Goal: Navigation & Orientation: Find specific page/section

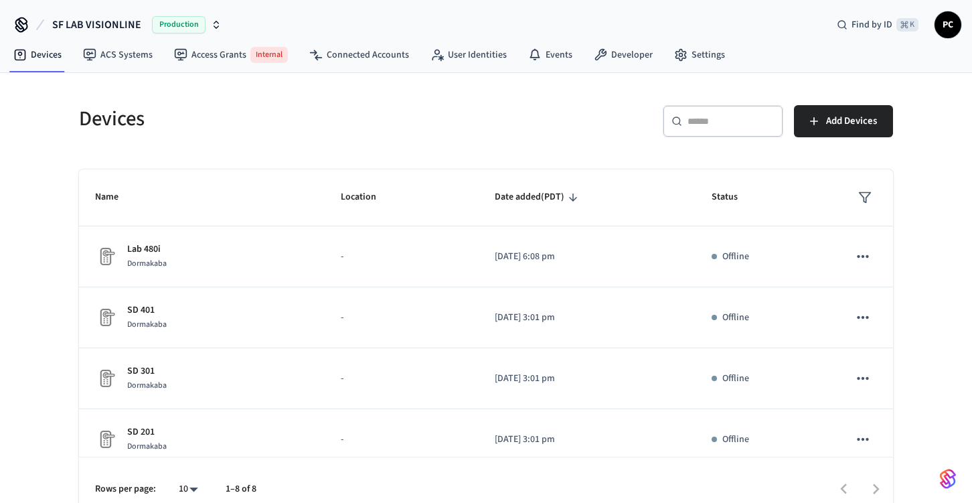
click at [96, 20] on span "SF LAB VISIONLINE" at bounding box center [96, 25] width 89 height 16
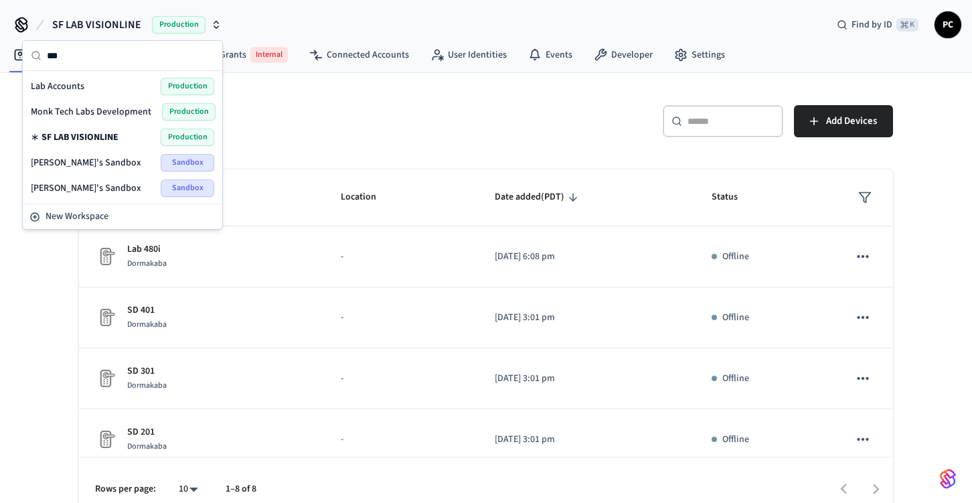
type input "***"
click at [86, 86] on div "Lab Accounts Production" at bounding box center [122, 86] width 183 height 17
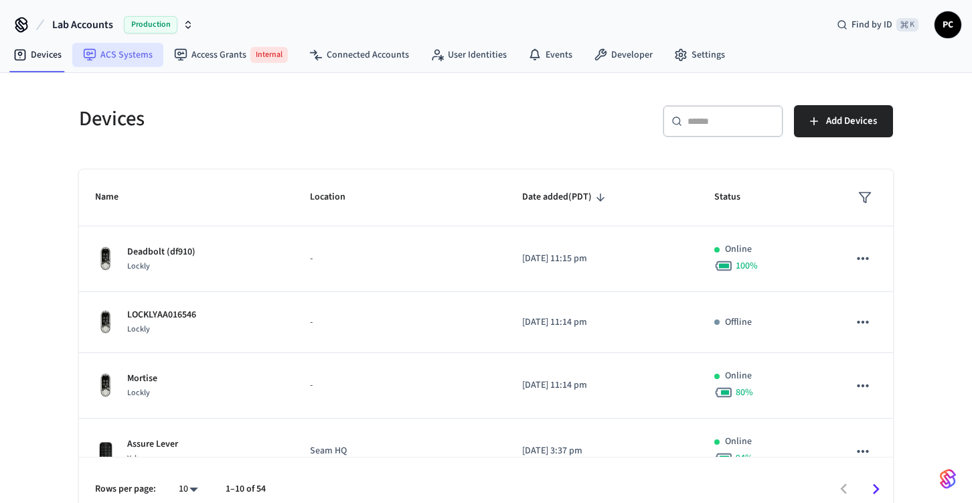
click at [133, 60] on link "ACS Systems" at bounding box center [117, 55] width 91 height 24
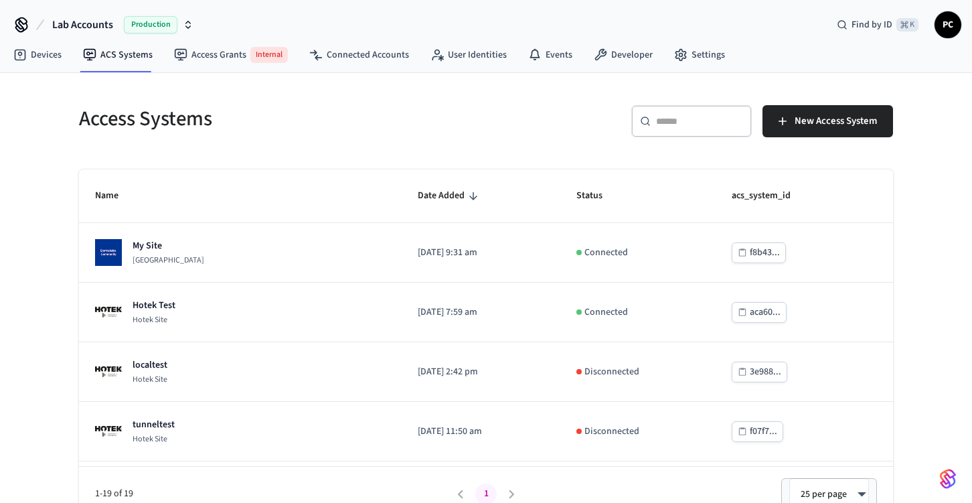
click at [732, 128] on div "​ ​" at bounding box center [691, 121] width 120 height 32
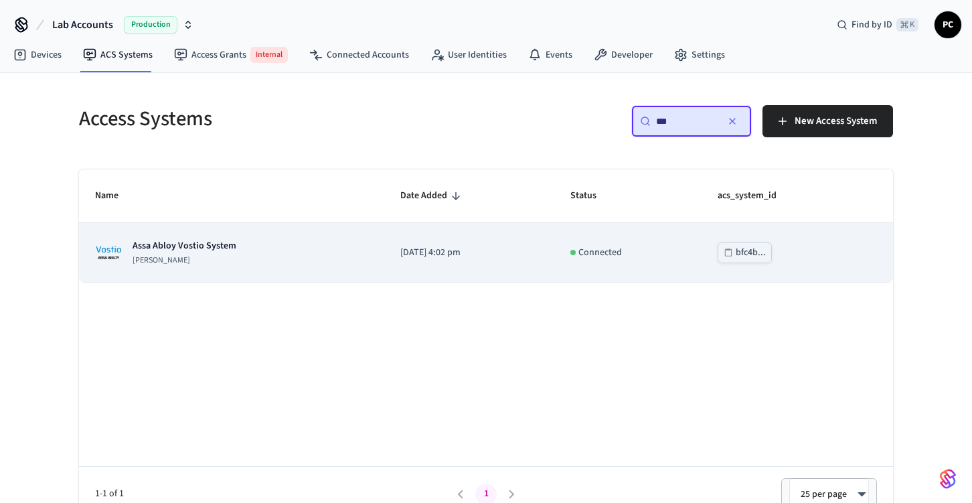
type input "***"
click at [329, 271] on td "[PERSON_NAME] System [PERSON_NAME]" at bounding box center [231, 253] width 305 height 60
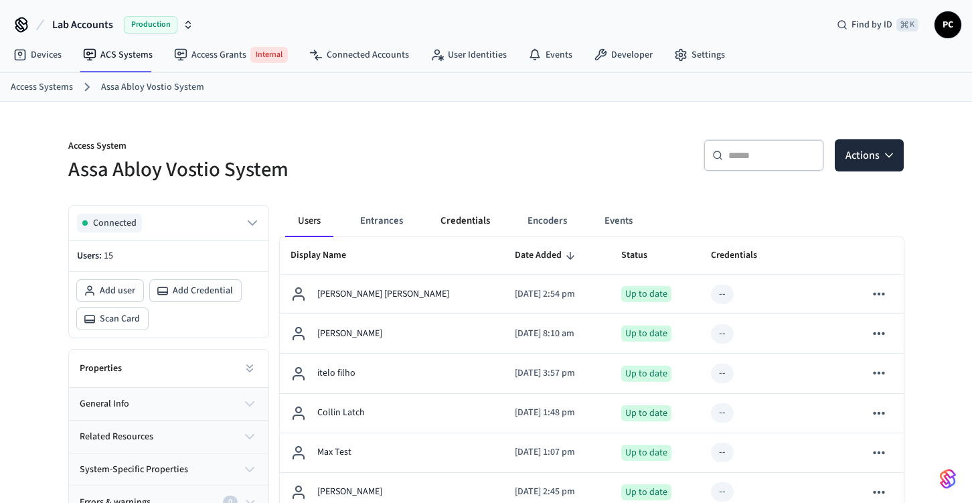
click at [463, 220] on button "Credentials" at bounding box center [465, 221] width 71 height 32
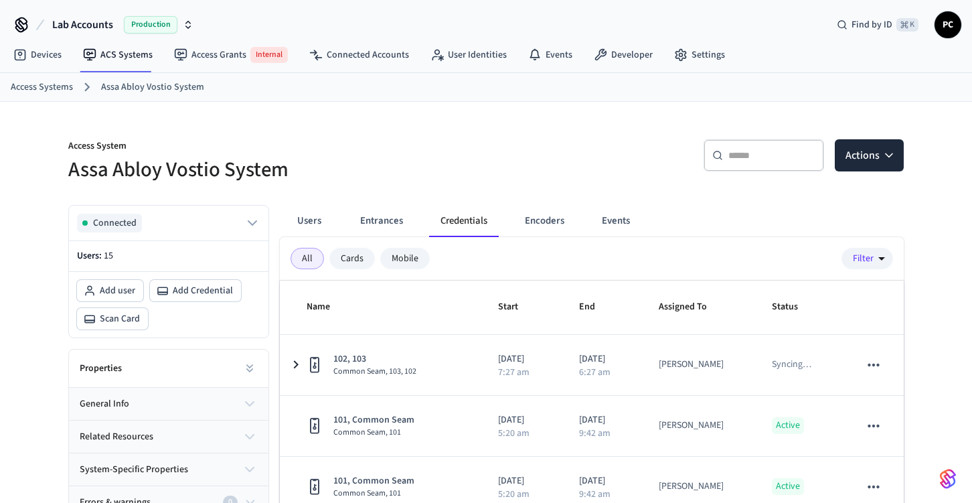
scroll to position [166, 0]
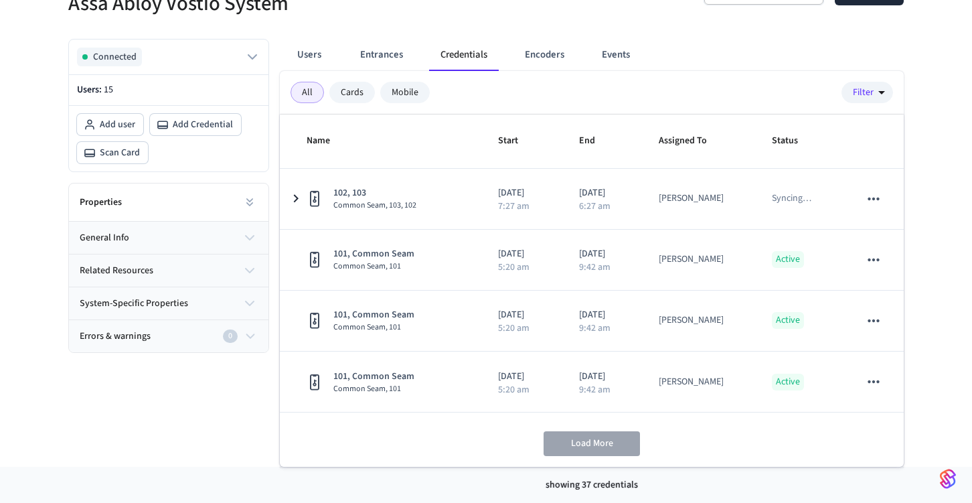
click at [588, 483] on div "showing 37 credentials" at bounding box center [592, 484] width 624 height 36
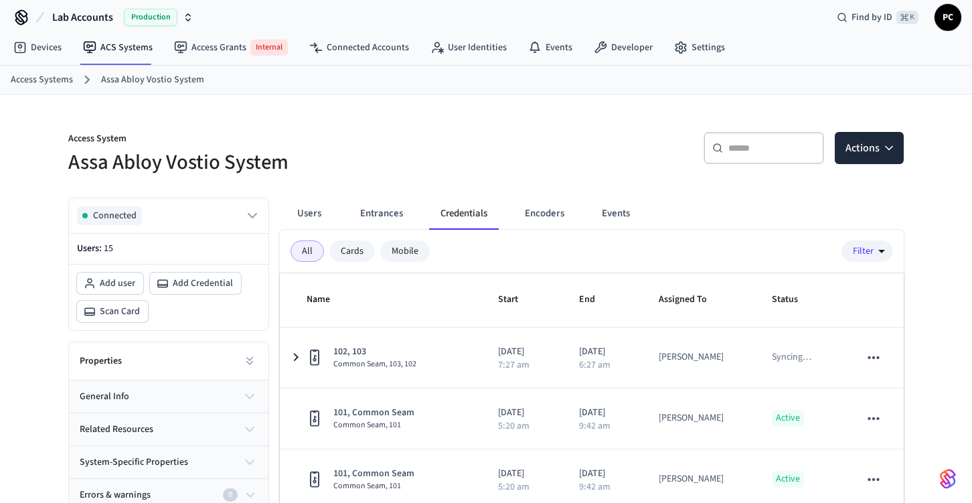
scroll to position [0, 0]
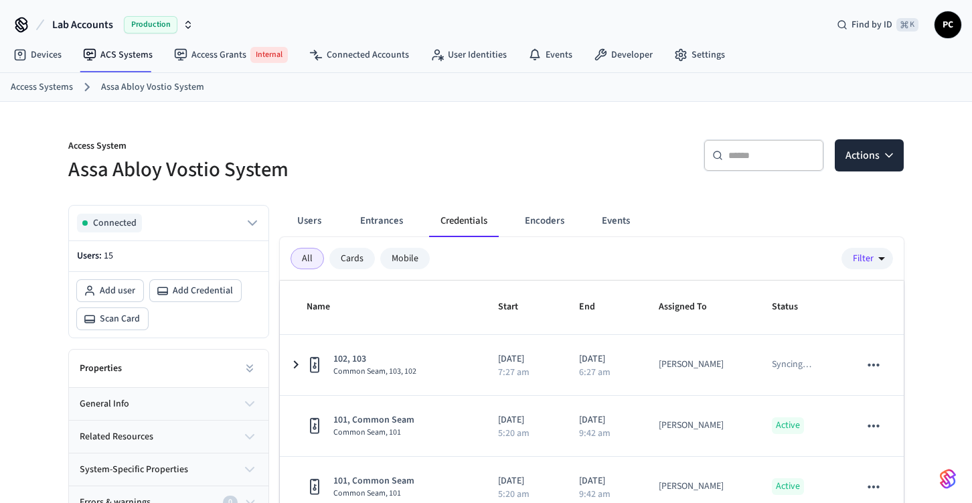
click at [398, 260] on div "Mobile" at bounding box center [405, 258] width 50 height 21
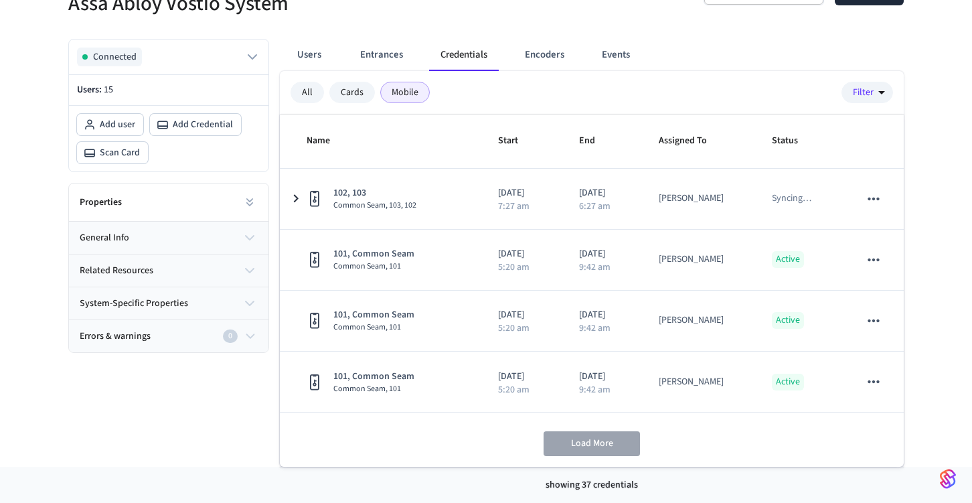
click at [412, 96] on div "Mobile" at bounding box center [405, 92] width 50 height 21
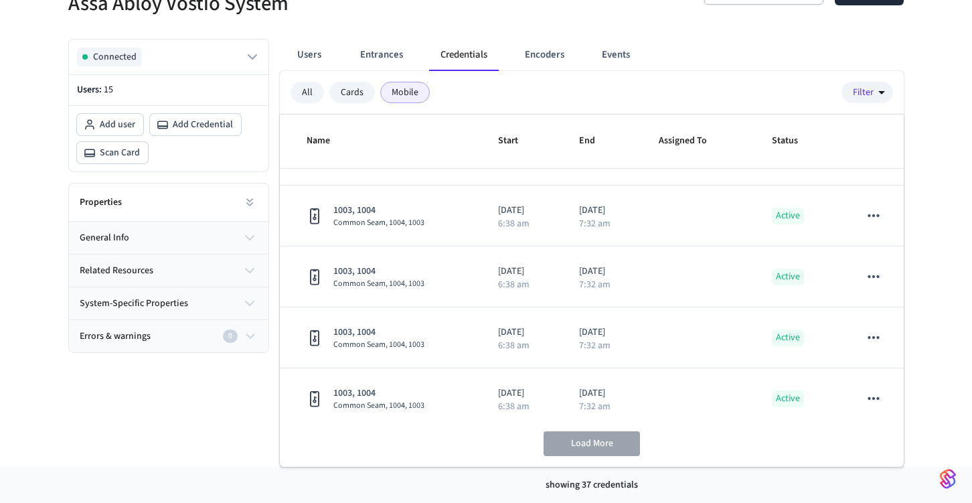
scroll to position [2005, 0]
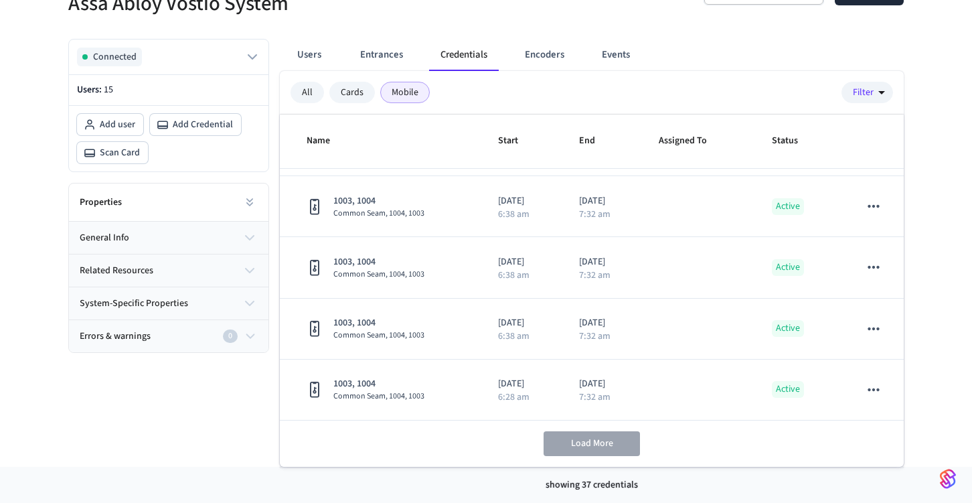
click at [599, 458] on div "Load More" at bounding box center [592, 443] width 624 height 46
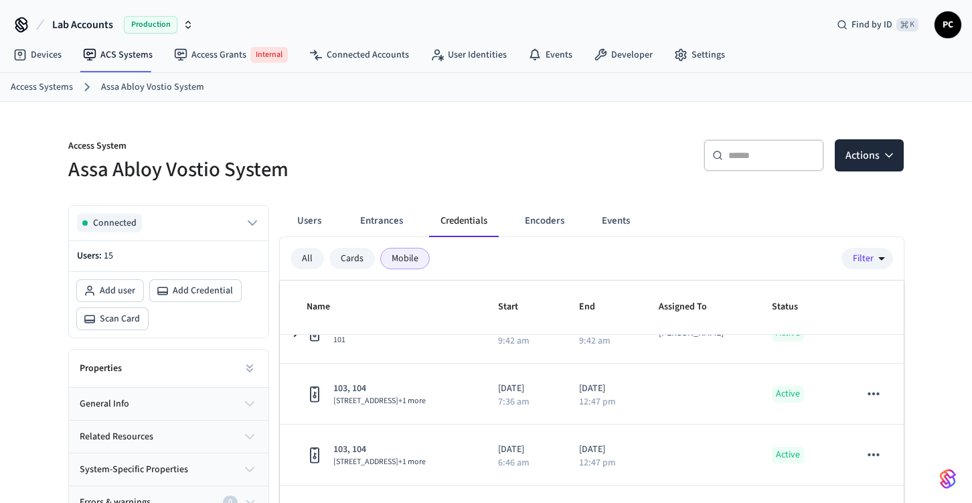
scroll to position [785, 0]
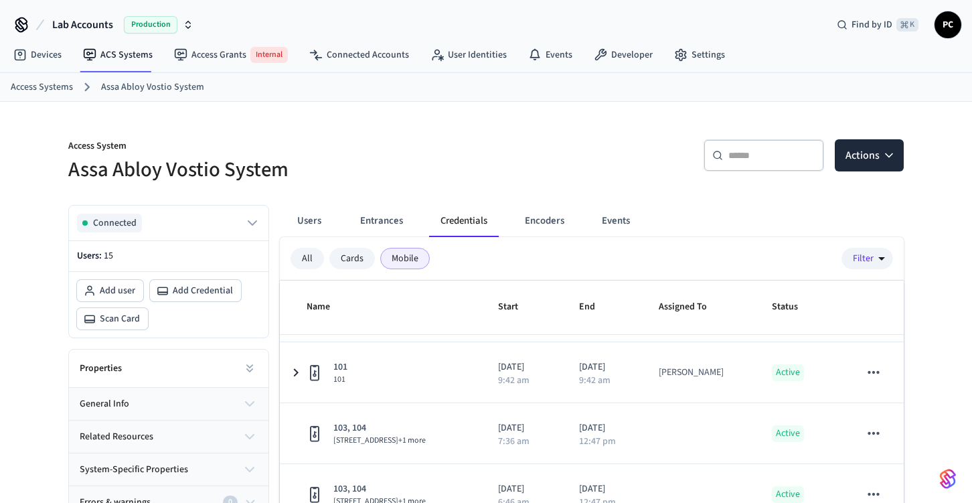
click at [313, 253] on div "All" at bounding box center [306, 258] width 33 height 21
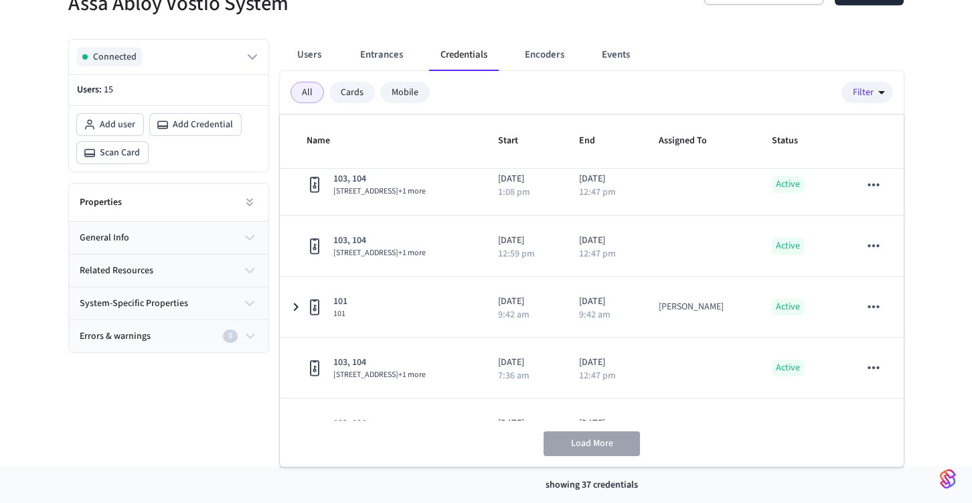
scroll to position [647, 0]
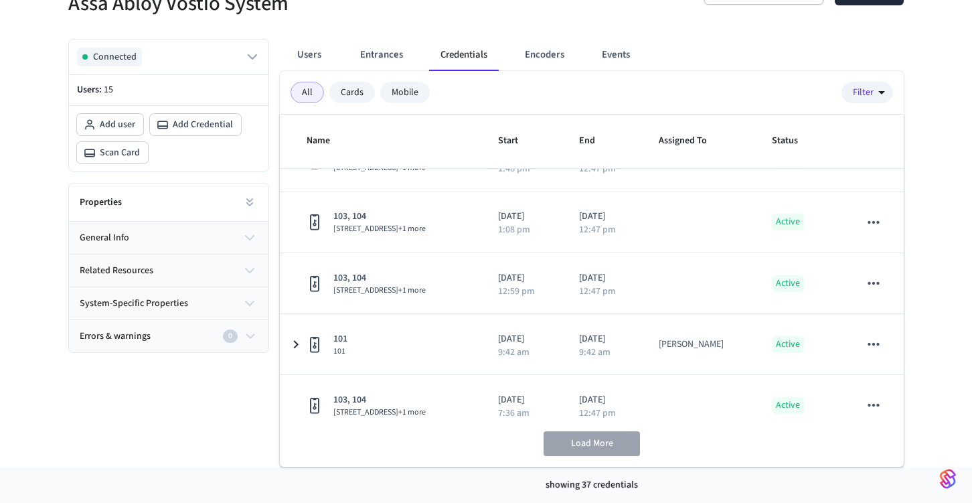
click at [349, 91] on div "Cards" at bounding box center [352, 92] width 46 height 21
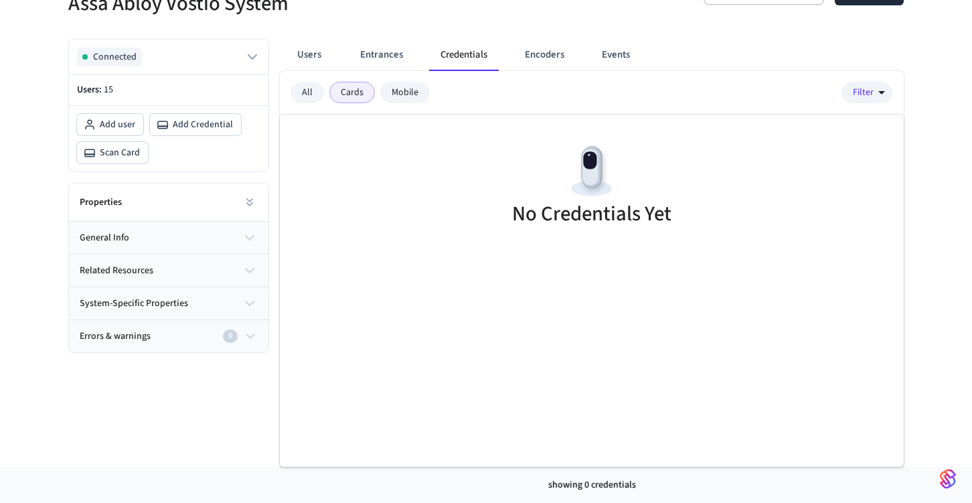
click at [315, 89] on div "All" at bounding box center [306, 92] width 33 height 21
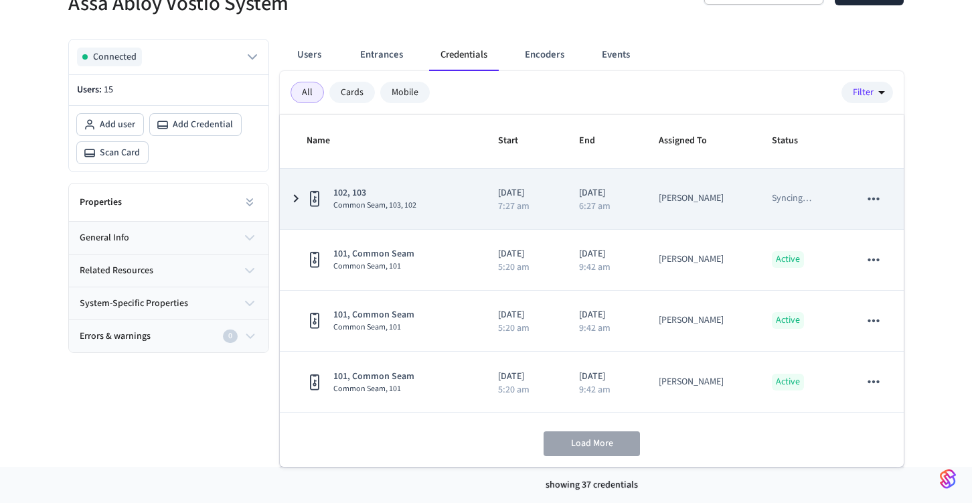
scroll to position [0, 0]
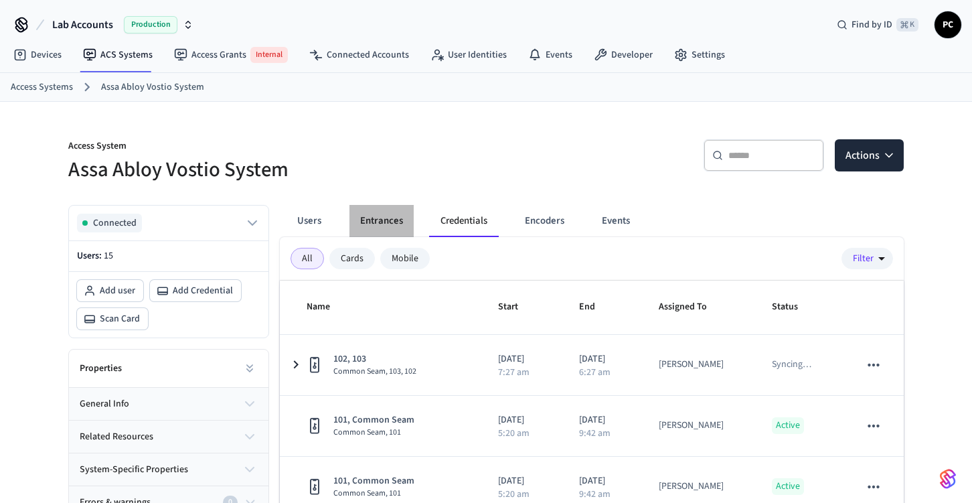
click at [392, 222] on button "Entrances" at bounding box center [381, 221] width 64 height 32
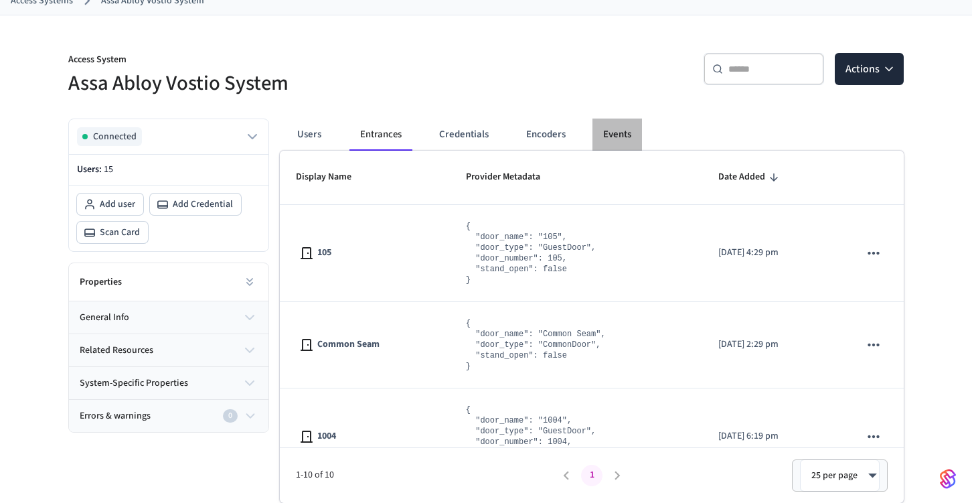
click at [612, 125] on button "Events" at bounding box center [617, 134] width 50 height 32
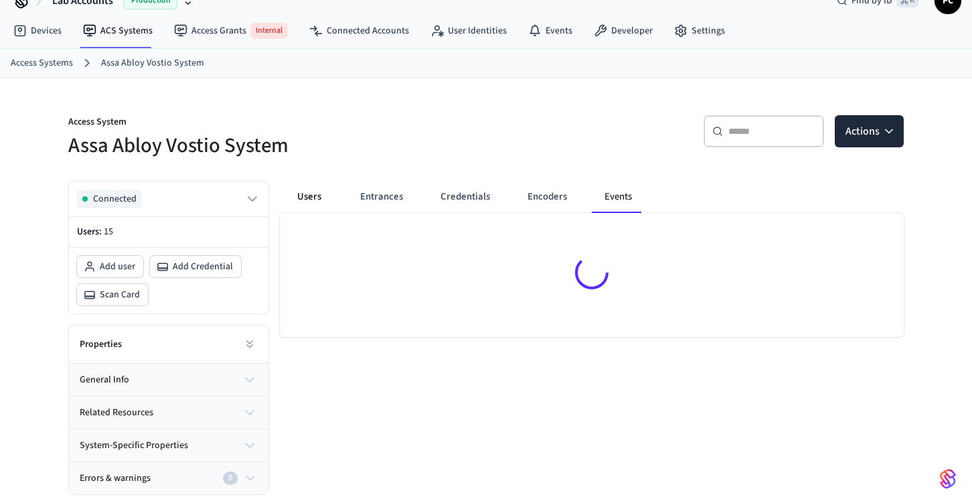
click at [315, 193] on button "Users" at bounding box center [309, 197] width 48 height 32
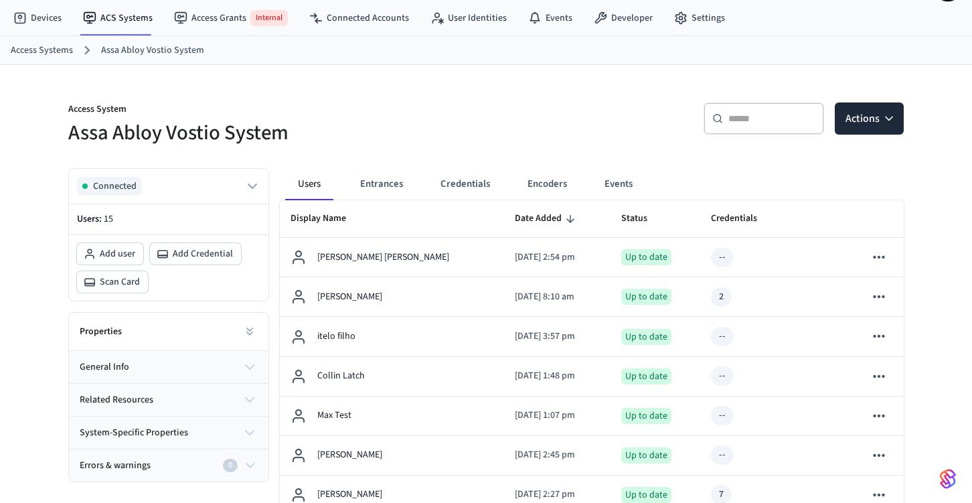
scroll to position [0, 0]
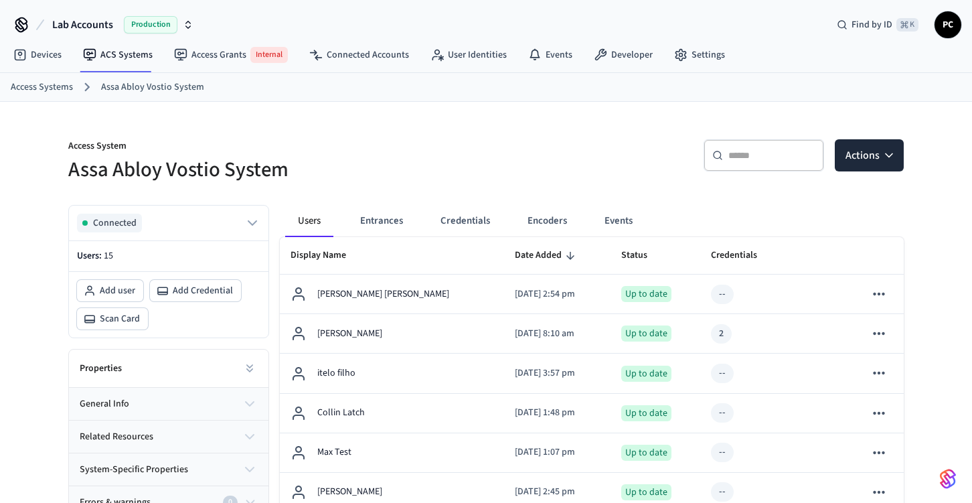
click at [102, 15] on button "Lab Accounts Production" at bounding box center [122, 25] width 149 height 28
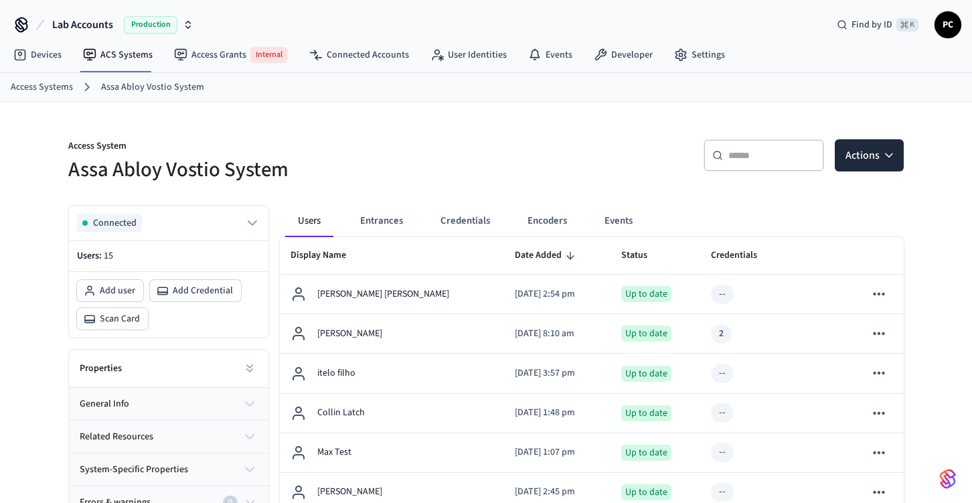
click at [127, 21] on span "Production" at bounding box center [151, 24] width 54 height 17
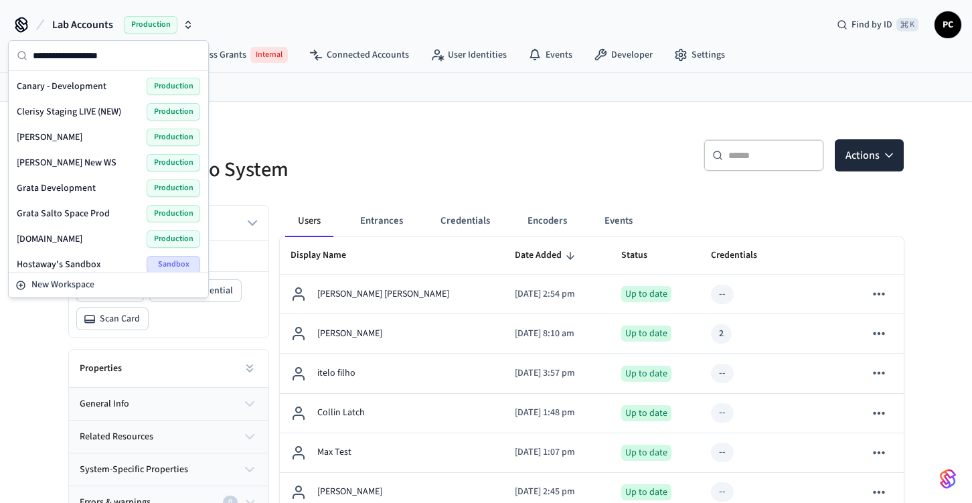
click at [118, 86] on div "Canary - Development Production" at bounding box center [108, 86] width 183 height 17
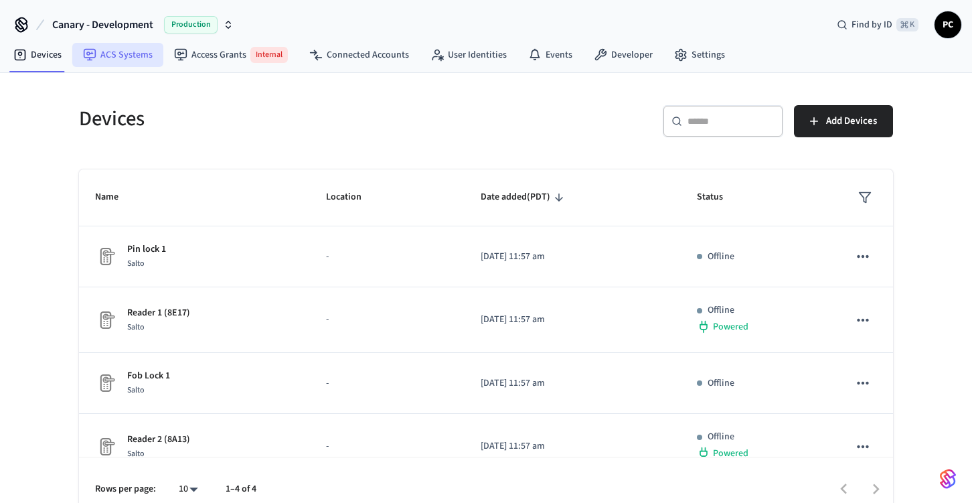
click at [122, 48] on link "ACS Systems" at bounding box center [117, 55] width 91 height 24
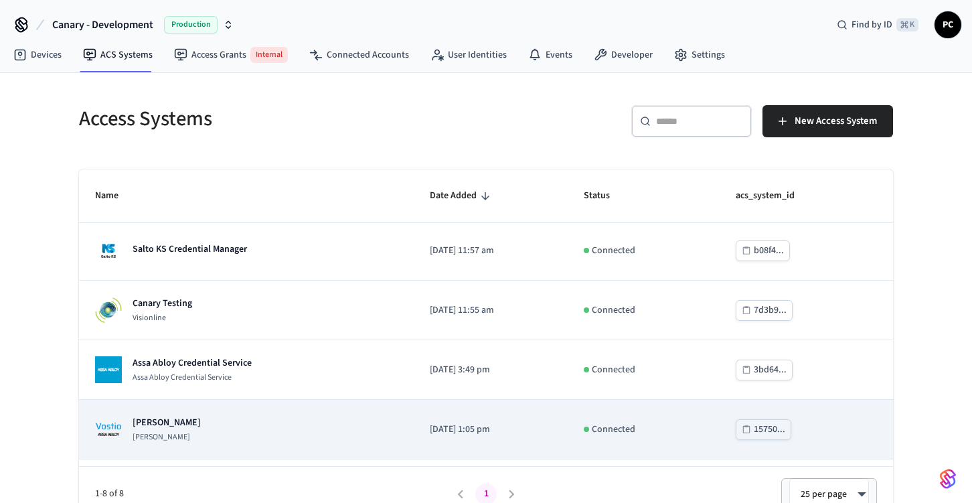
scroll to position [234, 0]
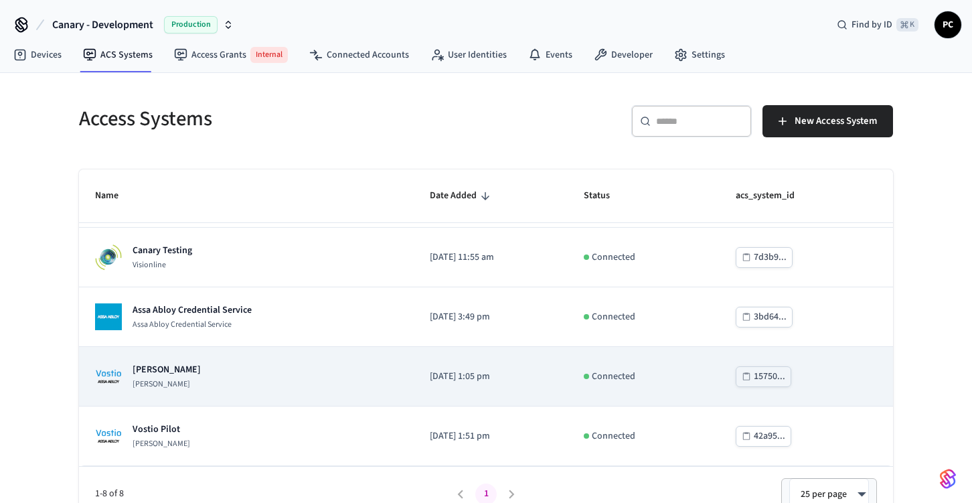
click at [309, 355] on td "Canary Vostio [PERSON_NAME]" at bounding box center [246, 377] width 335 height 60
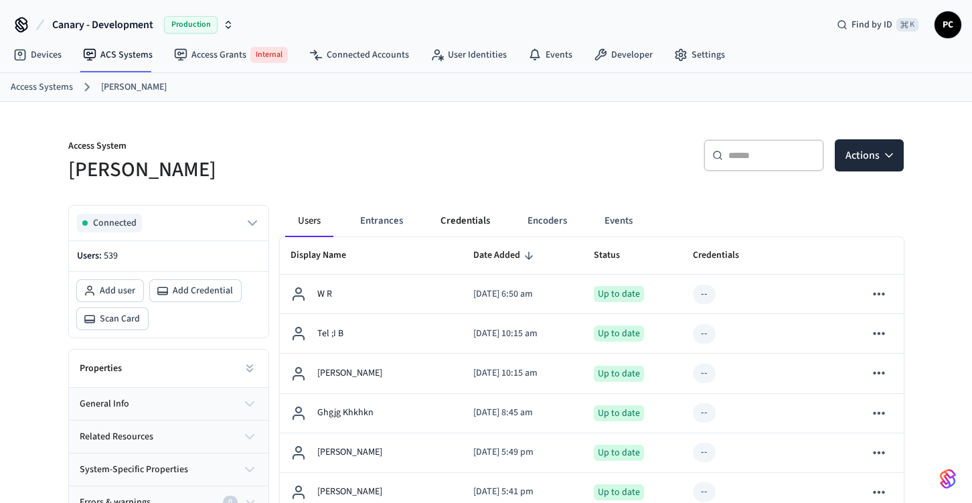
click at [465, 224] on button "Credentials" at bounding box center [465, 221] width 71 height 32
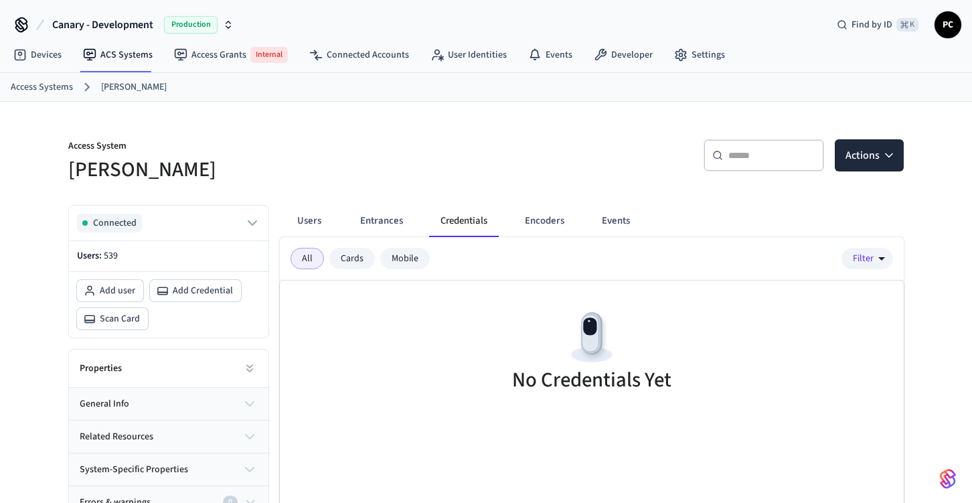
scroll to position [166, 0]
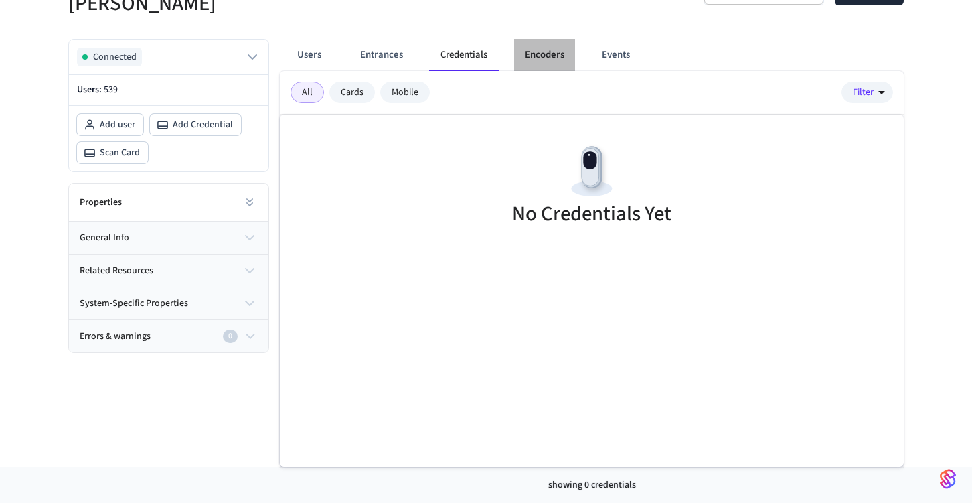
click at [539, 64] on button "Encoders" at bounding box center [544, 55] width 61 height 32
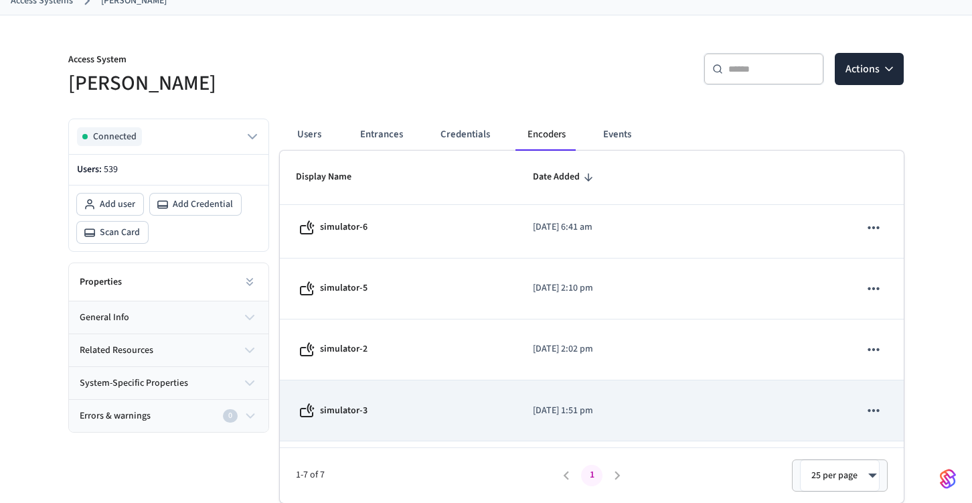
scroll to position [0, 0]
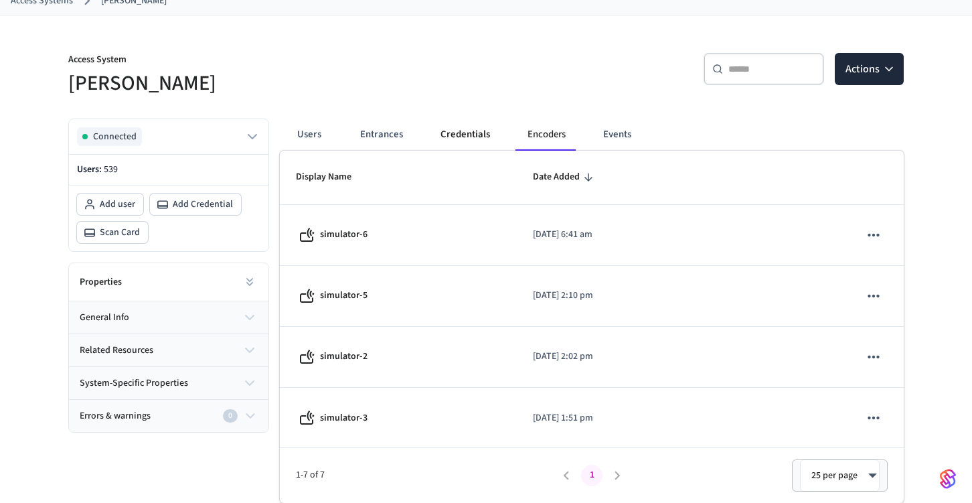
click at [468, 137] on button "Credentials" at bounding box center [465, 134] width 71 height 32
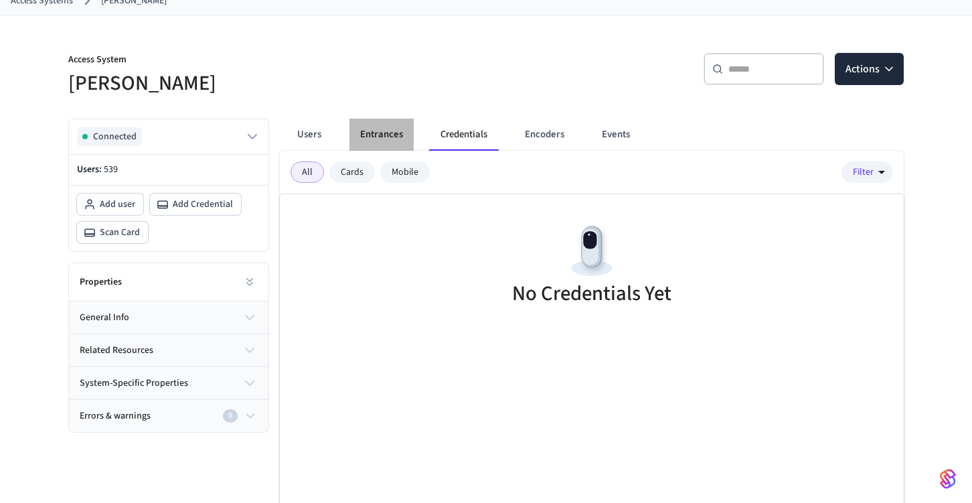
click at [376, 131] on button "Entrances" at bounding box center [381, 134] width 64 height 32
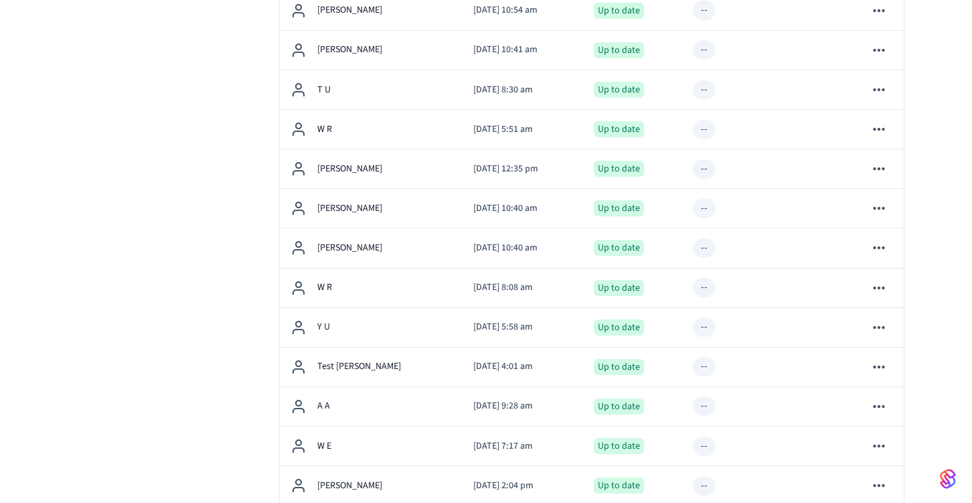
scroll to position [1834, 0]
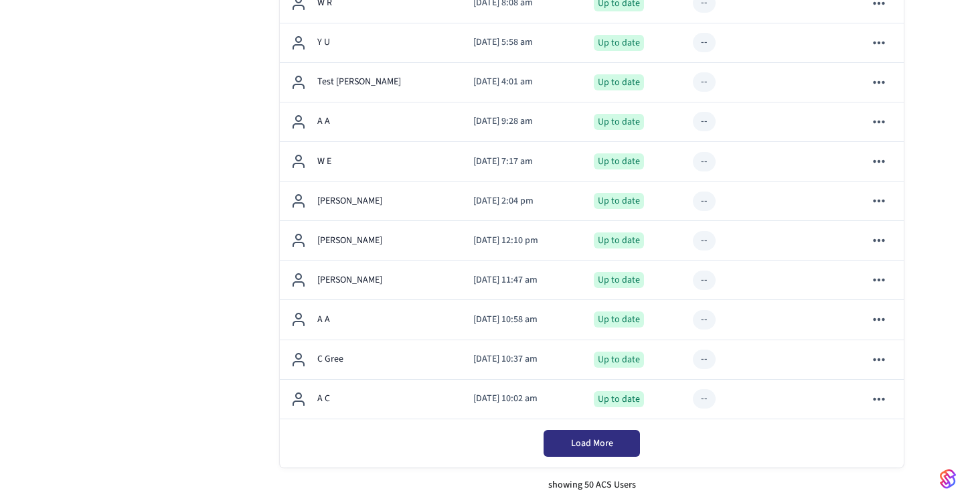
click at [579, 439] on span "Load More" at bounding box center [592, 442] width 42 height 13
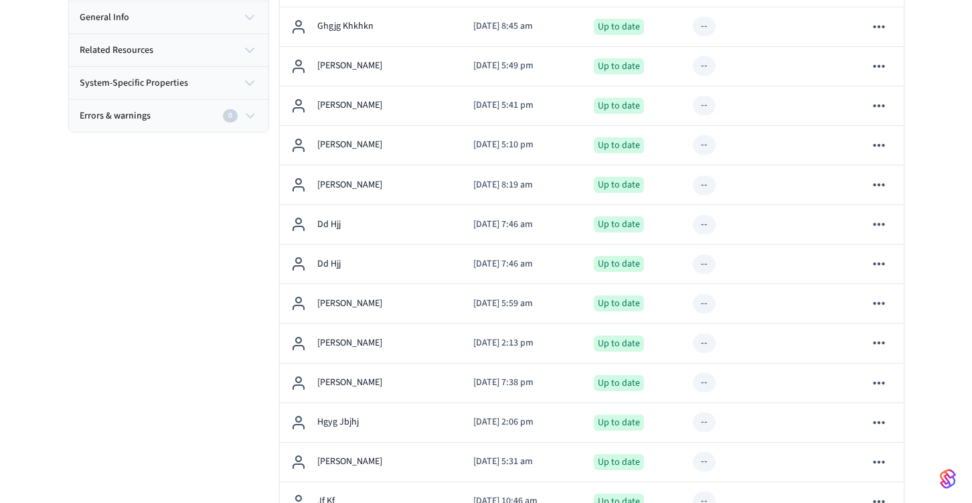
scroll to position [0, 0]
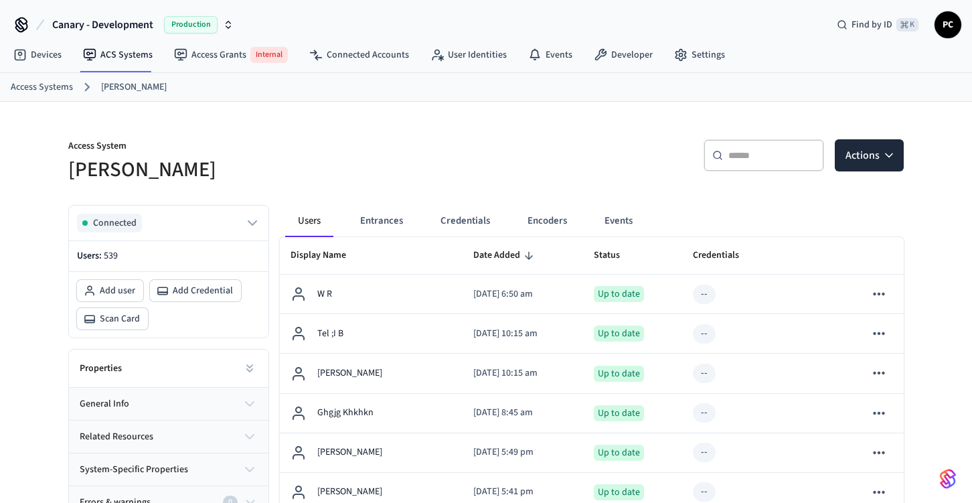
click at [239, 141] on p "Access System" at bounding box center [273, 147] width 410 height 17
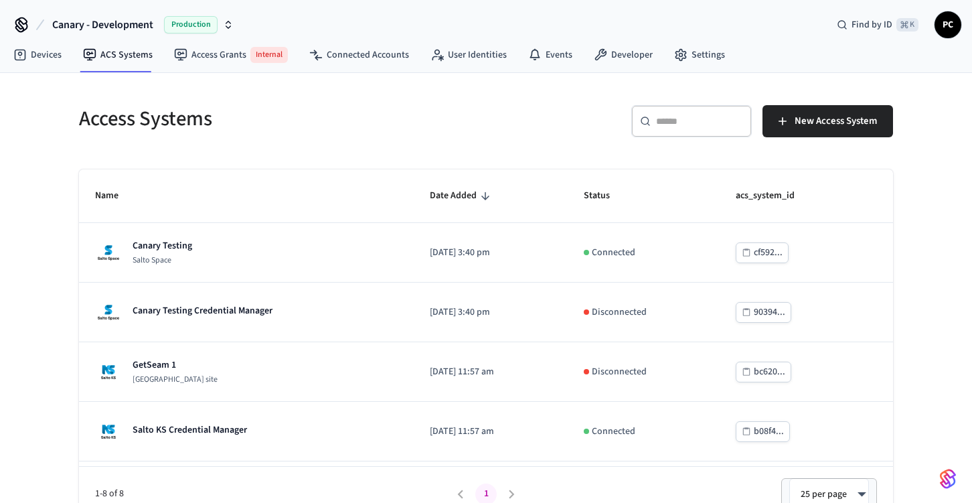
scroll to position [234, 0]
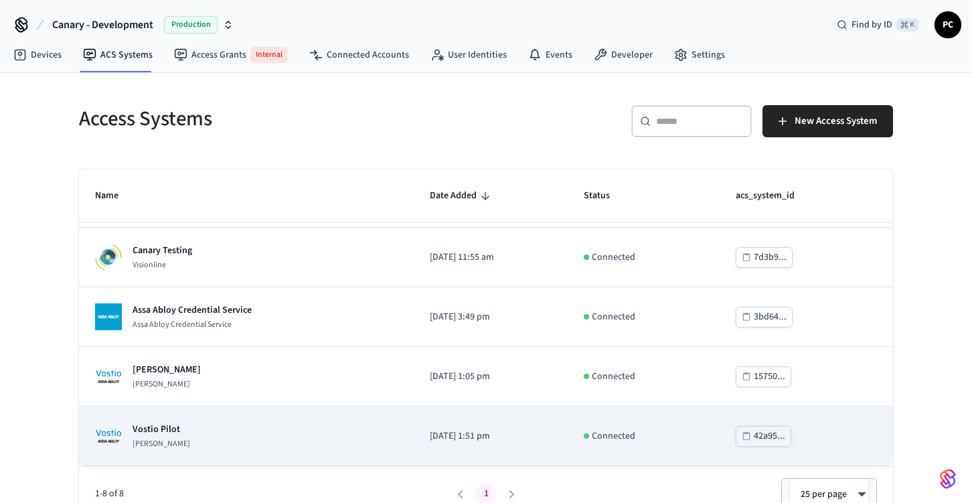
click at [234, 439] on div "Vostio Pilot [PERSON_NAME]" at bounding box center [246, 435] width 303 height 27
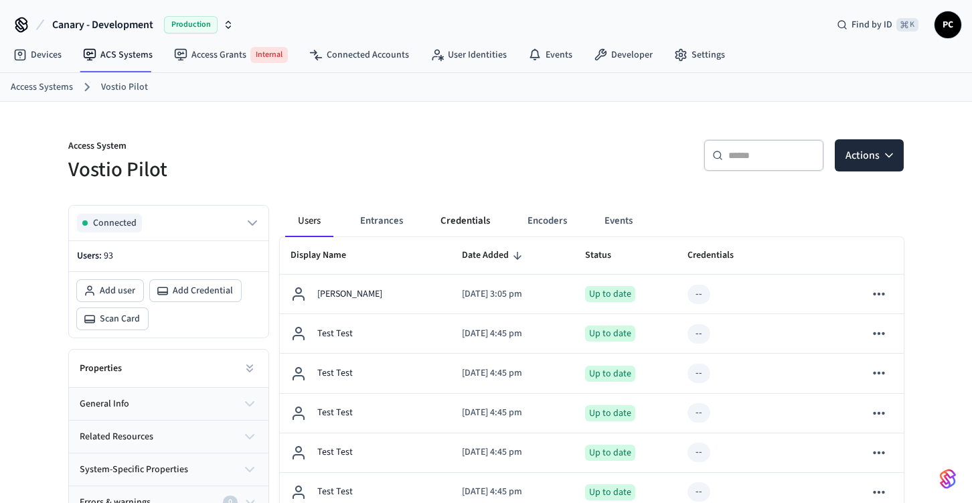
click at [454, 230] on button "Credentials" at bounding box center [465, 221] width 71 height 32
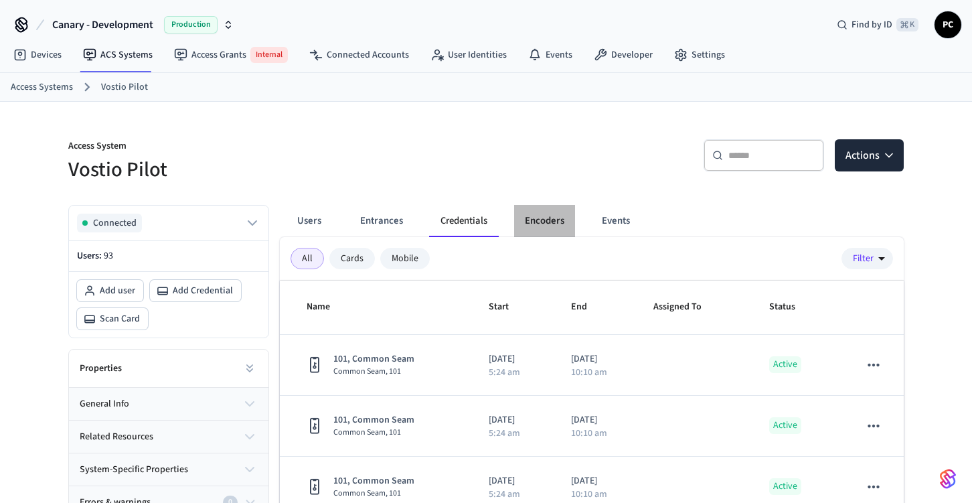
click at [549, 216] on button "Encoders" at bounding box center [544, 221] width 61 height 32
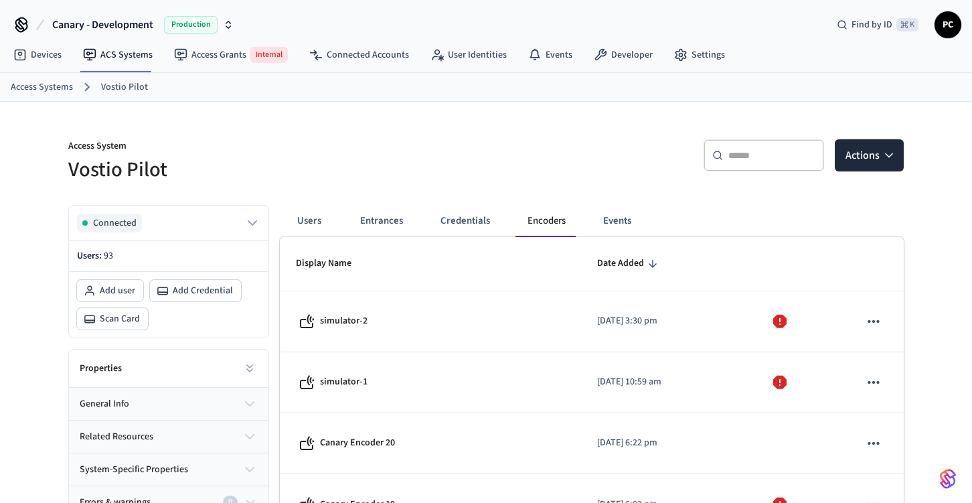
scroll to position [86, 0]
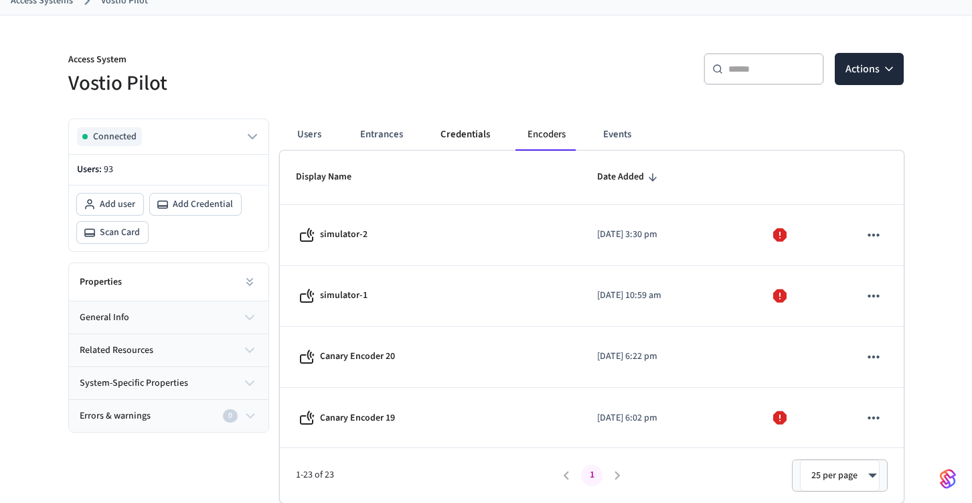
click at [475, 144] on button "Credentials" at bounding box center [465, 134] width 71 height 32
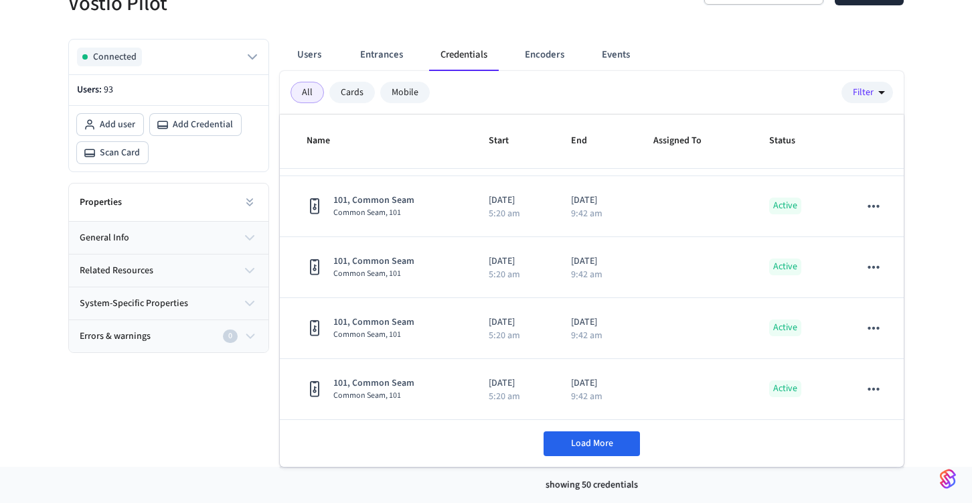
scroll to position [2265, 0]
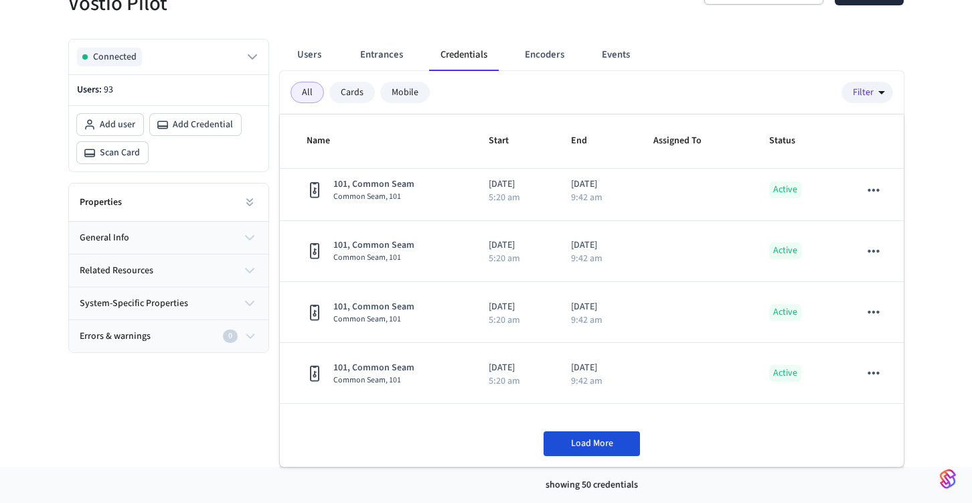
click at [617, 454] on button "Load More" at bounding box center [591, 443] width 96 height 25
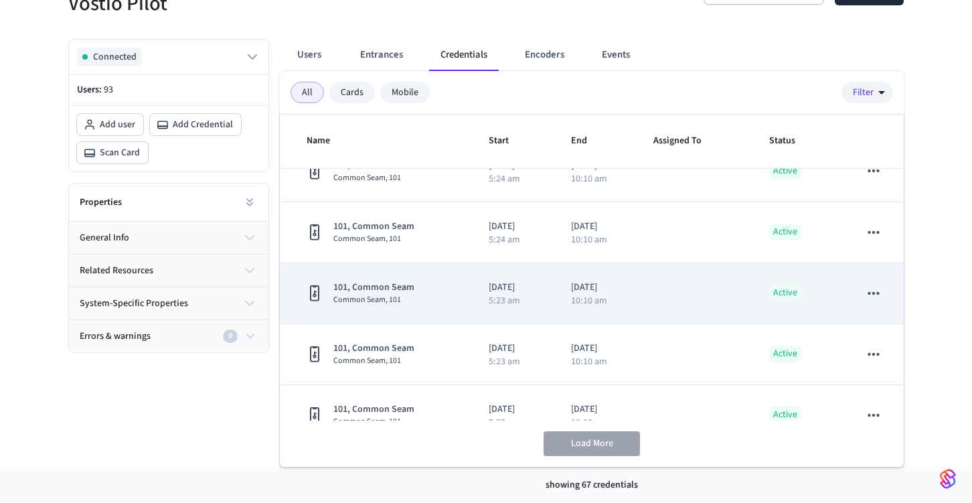
scroll to position [439, 0]
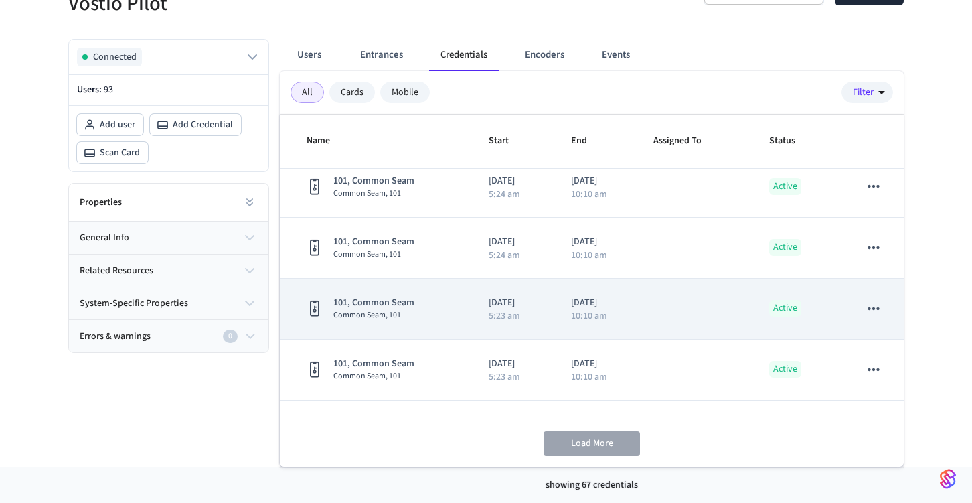
click at [691, 301] on td "sticky table" at bounding box center [695, 308] width 116 height 61
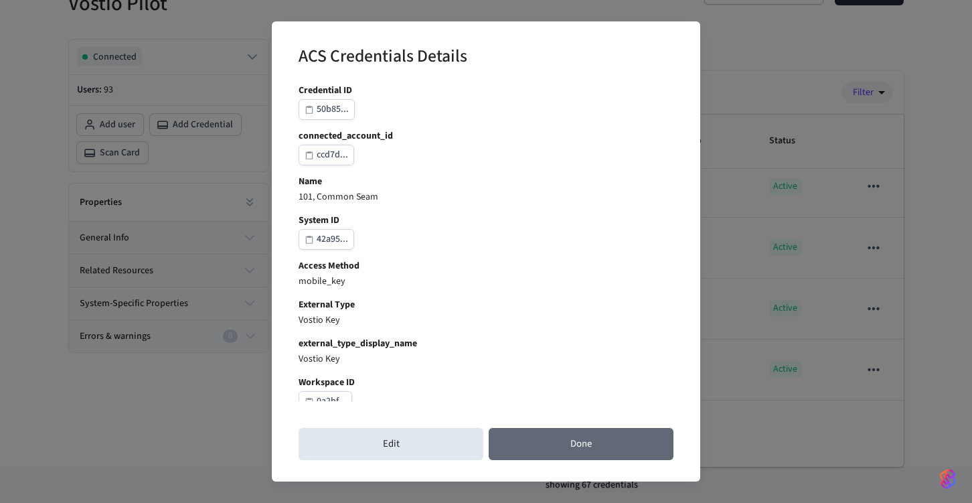
click at [585, 453] on button "Done" at bounding box center [581, 444] width 185 height 32
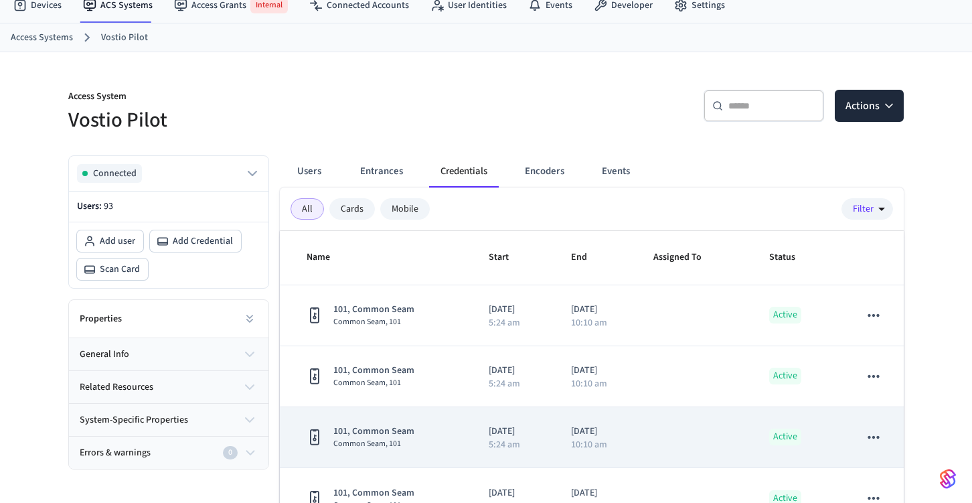
scroll to position [62, 0]
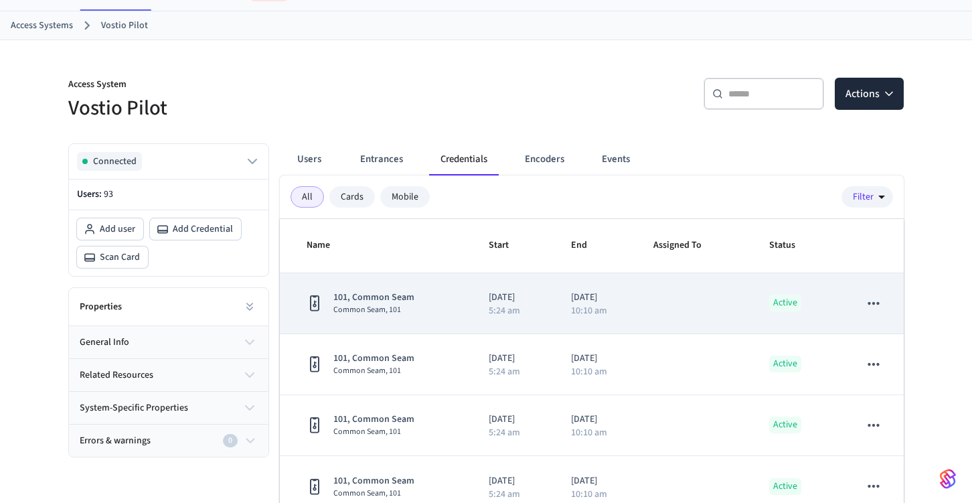
click at [486, 286] on td "[DATE] 5:24 am" at bounding box center [514, 303] width 83 height 61
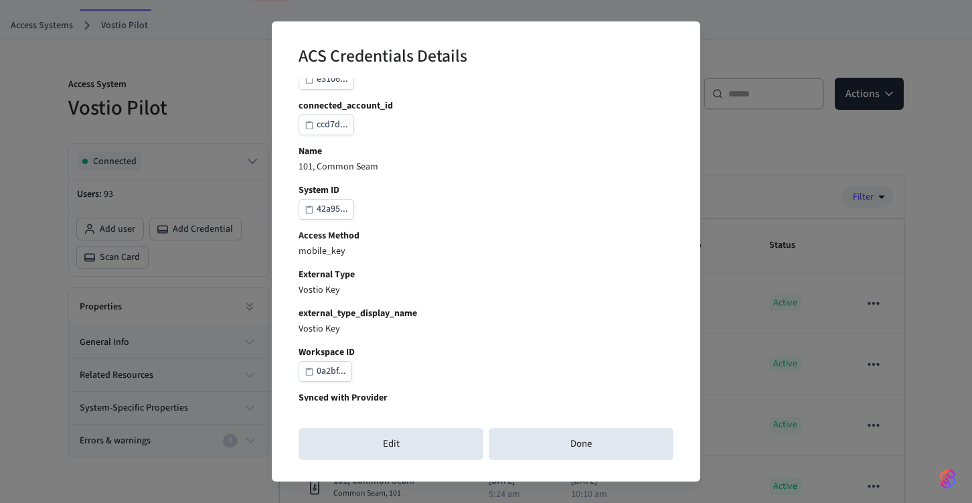
scroll to position [0, 0]
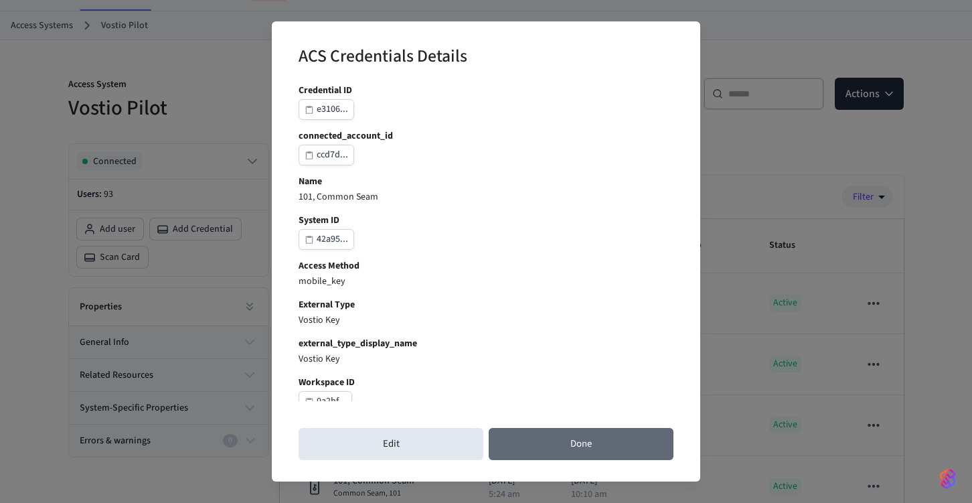
click at [562, 435] on button "Done" at bounding box center [581, 444] width 185 height 32
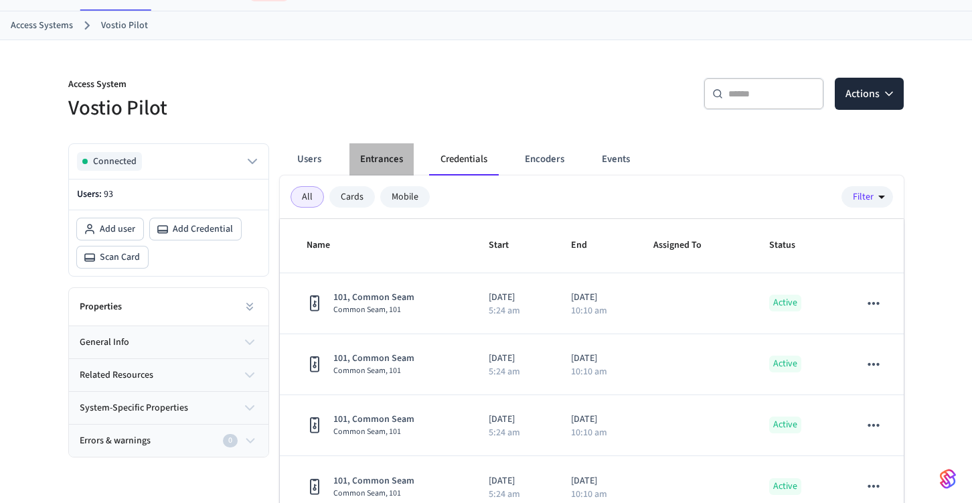
click at [380, 159] on button "Entrances" at bounding box center [381, 159] width 64 height 32
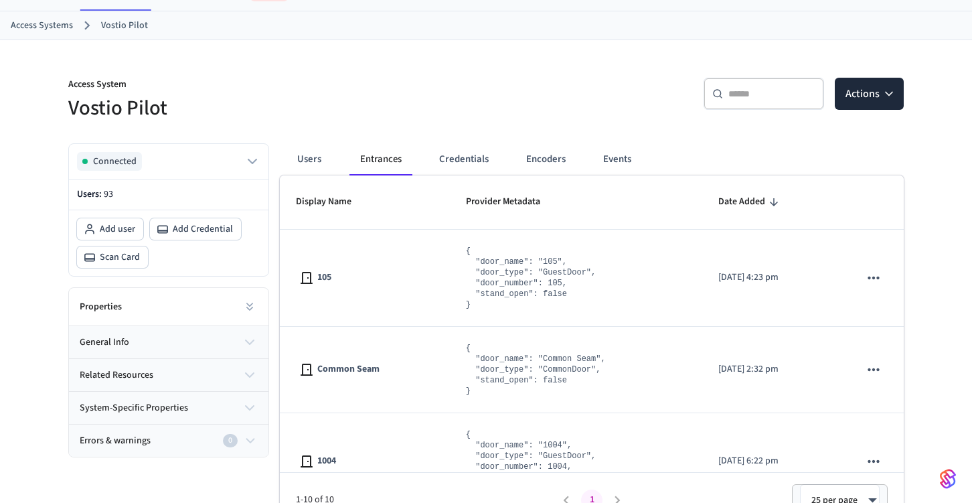
click at [456, 159] on button "Credentials" at bounding box center [463, 159] width 71 height 32
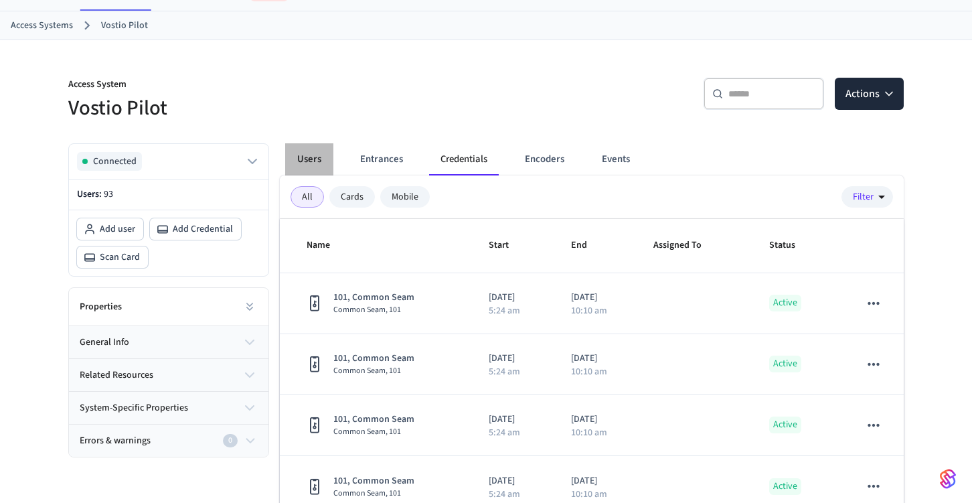
click at [320, 161] on button "Users" at bounding box center [309, 159] width 48 height 32
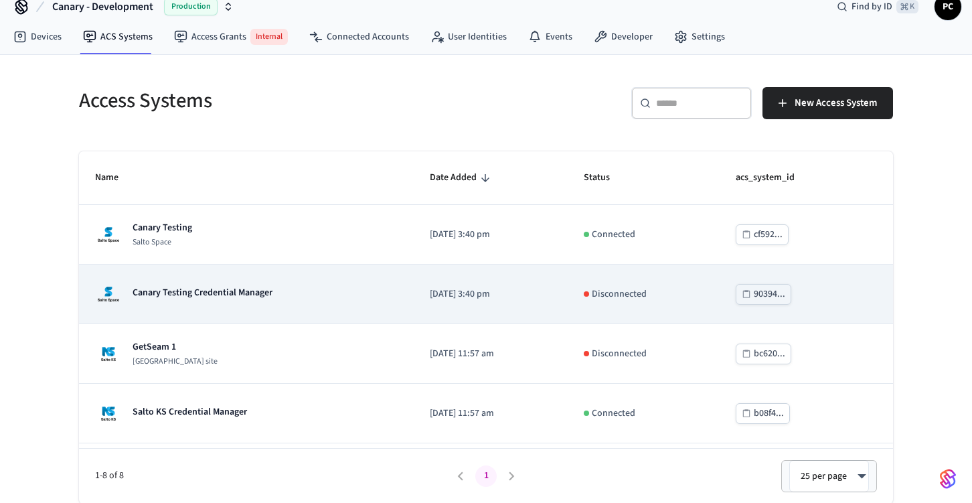
scroll to position [234, 0]
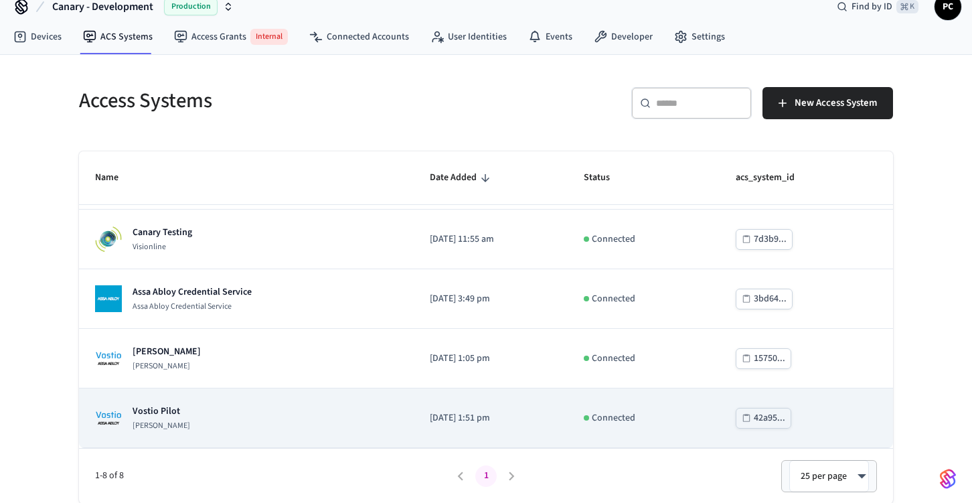
click at [343, 425] on div "Vostio Pilot [PERSON_NAME]" at bounding box center [246, 417] width 303 height 27
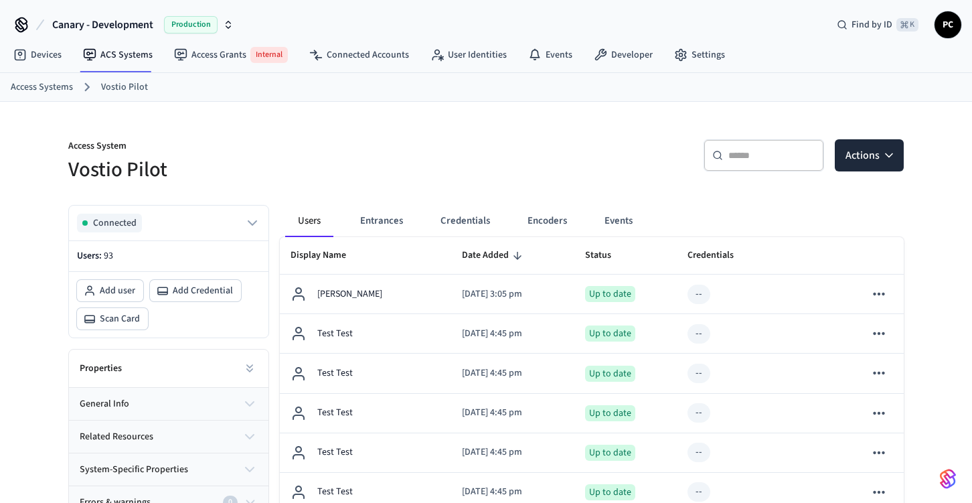
click at [133, 27] on span "Canary - Development" at bounding box center [102, 25] width 101 height 16
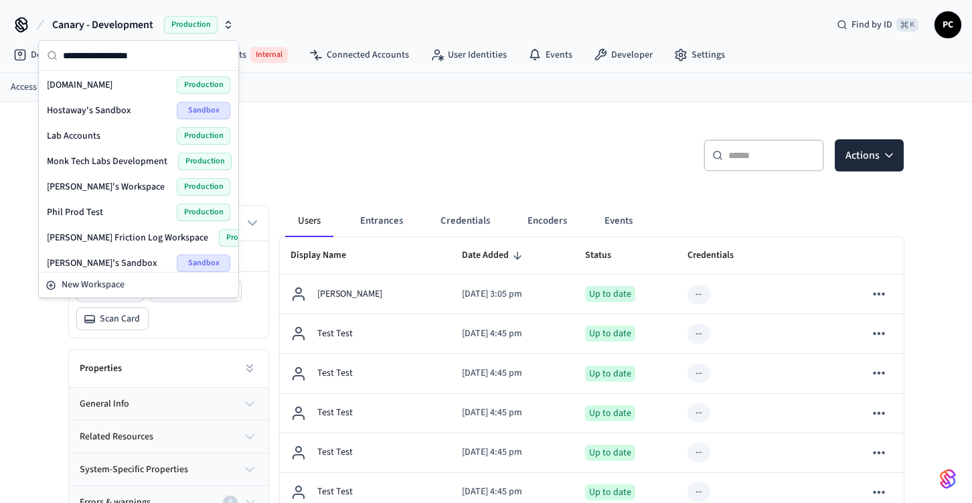
scroll to position [126, 0]
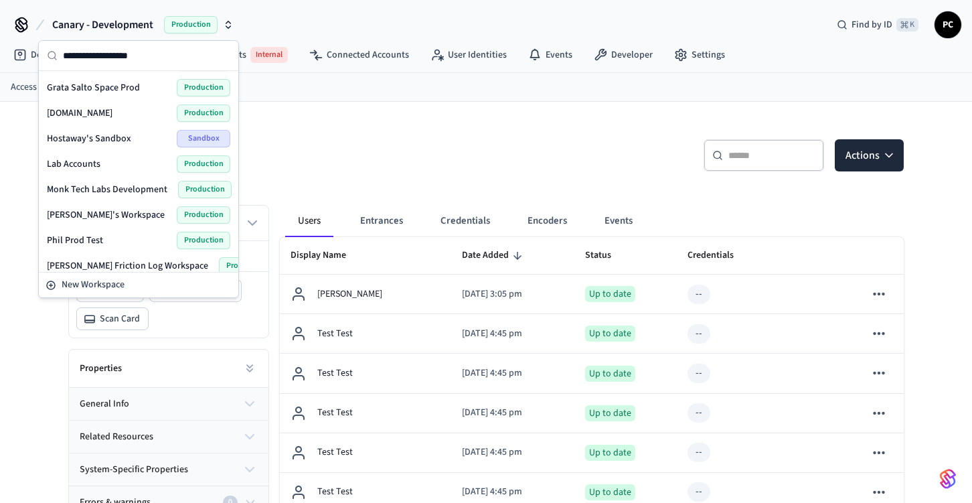
click at [117, 170] on div "Lab Accounts Production" at bounding box center [138, 163] width 183 height 17
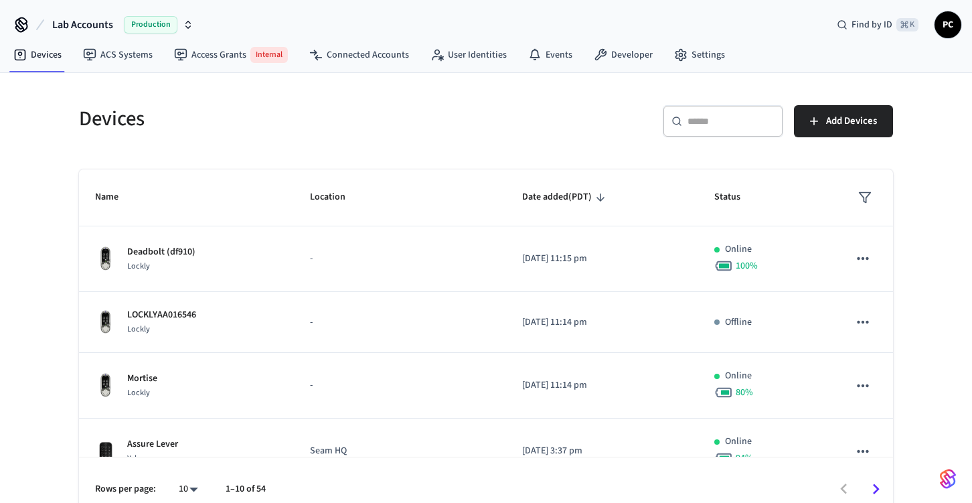
click at [94, 17] on span "Lab Accounts" at bounding box center [82, 25] width 61 height 16
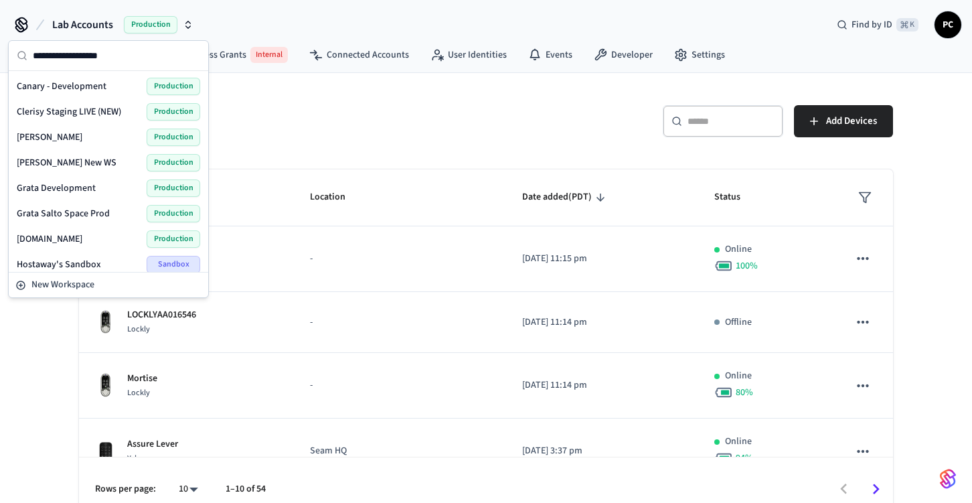
click at [293, 132] on h5 "Devices" at bounding box center [278, 118] width 399 height 27
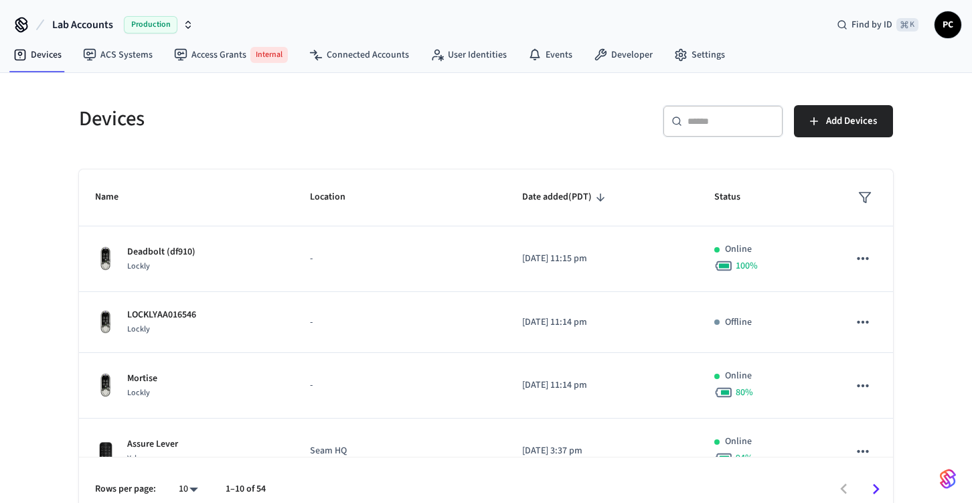
click at [109, 19] on span "Lab Accounts" at bounding box center [82, 25] width 61 height 16
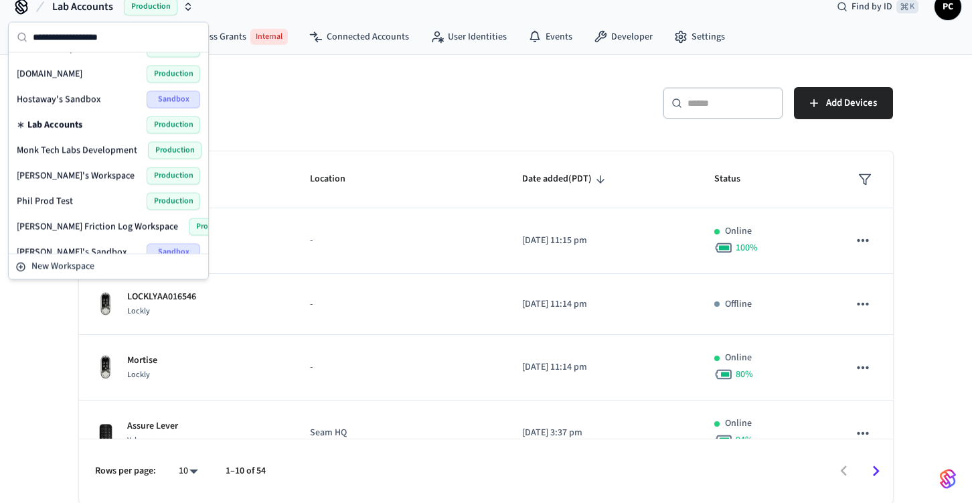
scroll to position [169, 0]
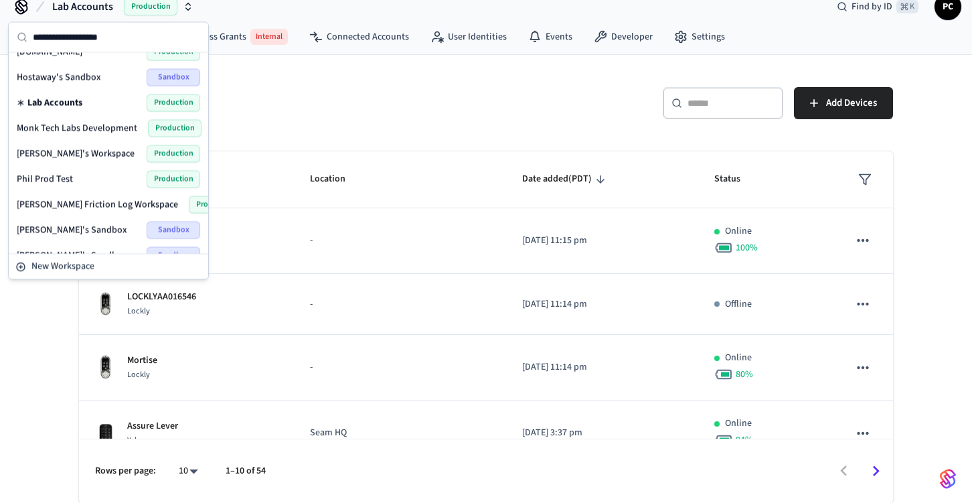
click at [56, 102] on span "Lab Accounts" at bounding box center [54, 102] width 55 height 13
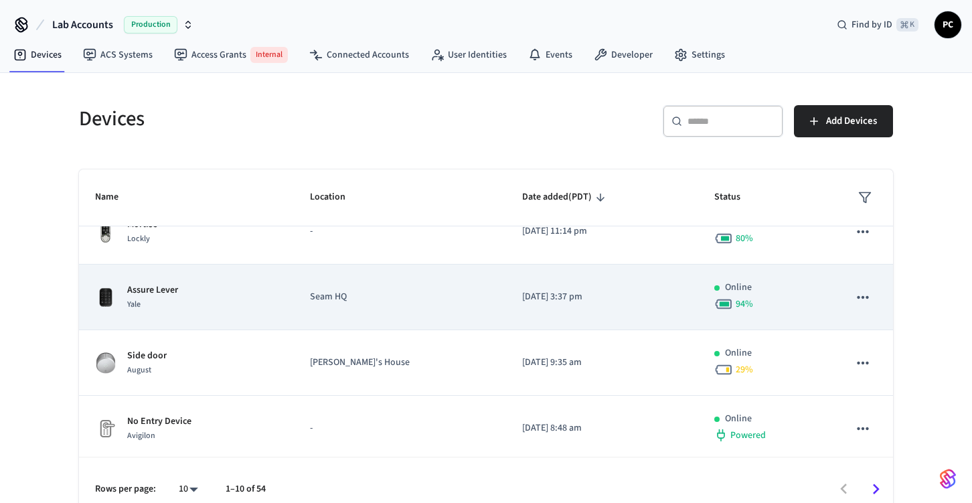
scroll to position [153, 0]
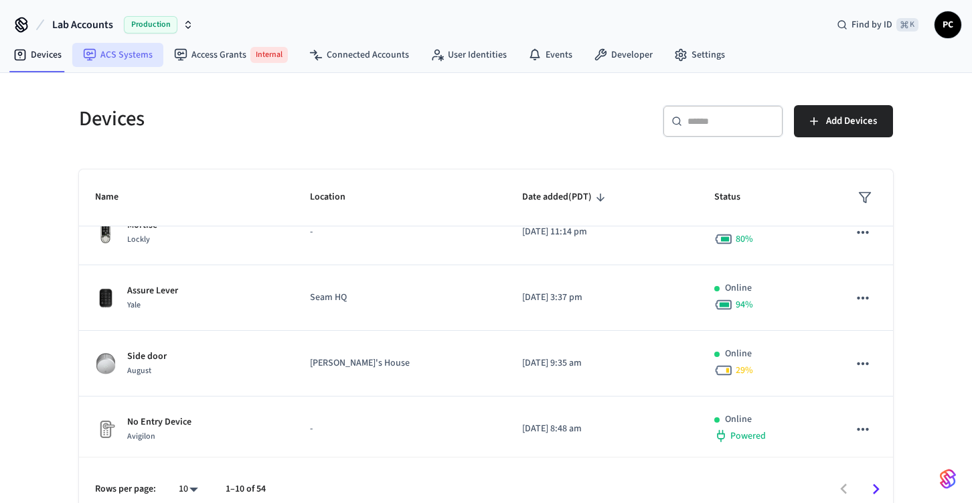
click at [111, 50] on link "ACS Systems" at bounding box center [117, 55] width 91 height 24
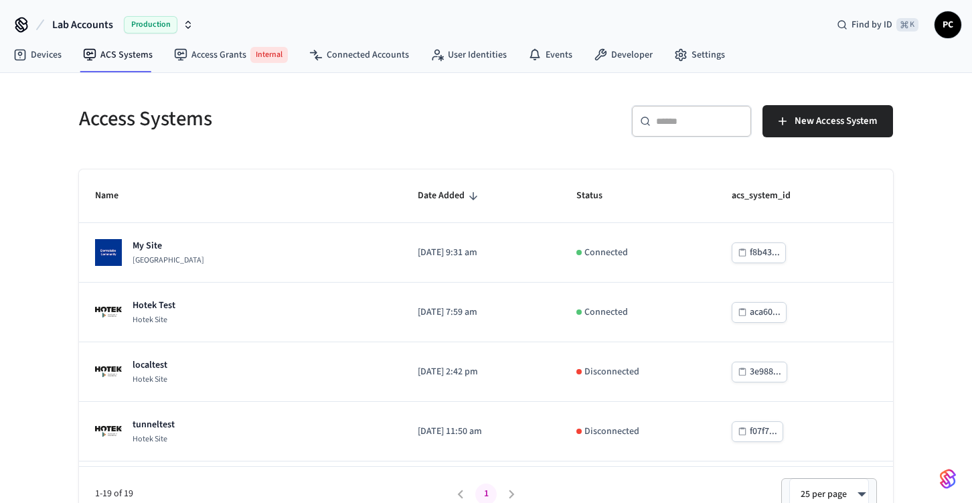
click at [693, 132] on div "​ ​" at bounding box center [691, 121] width 120 height 32
